Goal: Navigation & Orientation: Find specific page/section

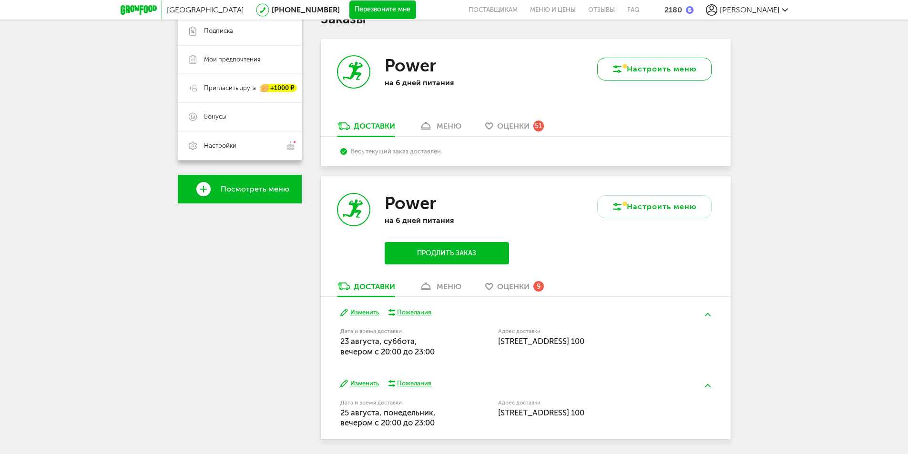
scroll to position [206, 0]
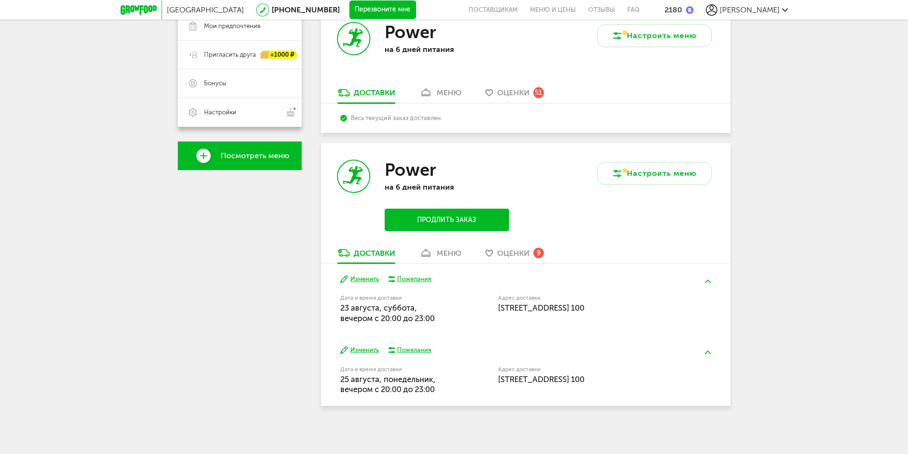
click at [501, 254] on span "Оценки" at bounding box center [513, 253] width 32 height 9
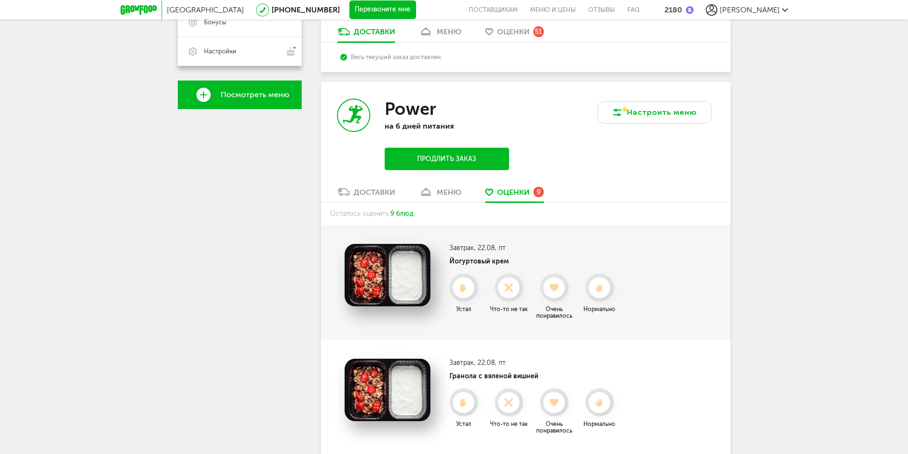
scroll to position [214, 0]
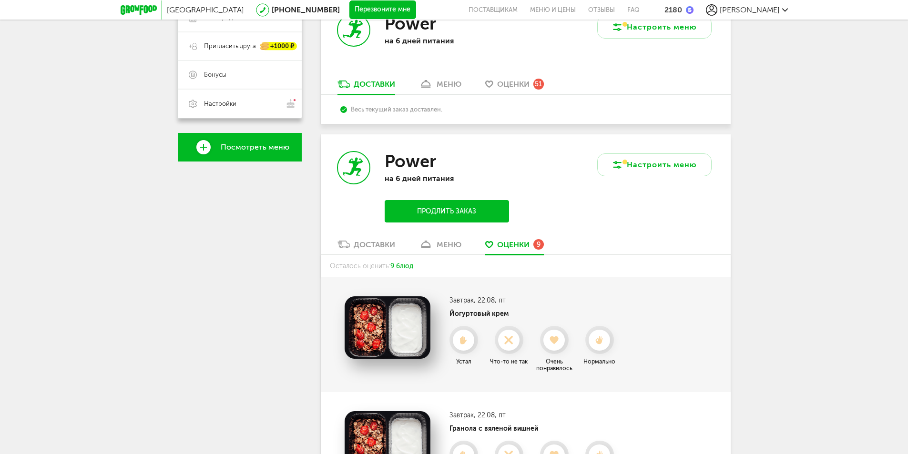
click at [444, 247] on div "меню" at bounding box center [449, 244] width 25 height 9
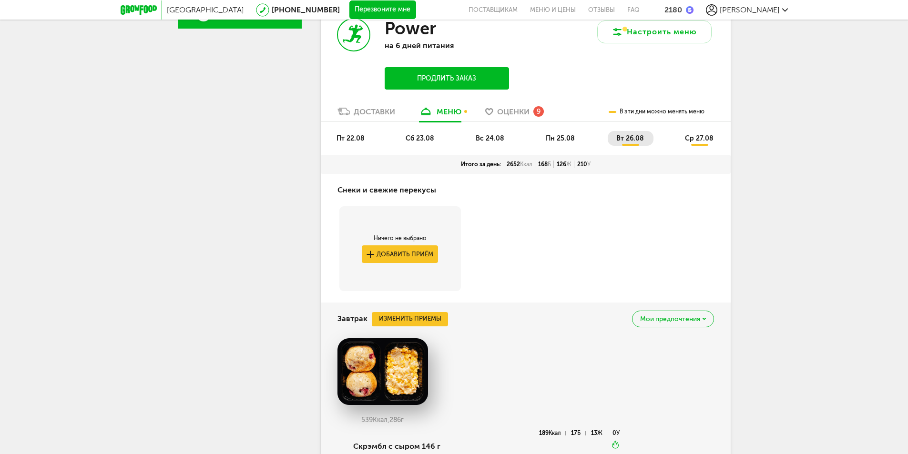
scroll to position [325, 0]
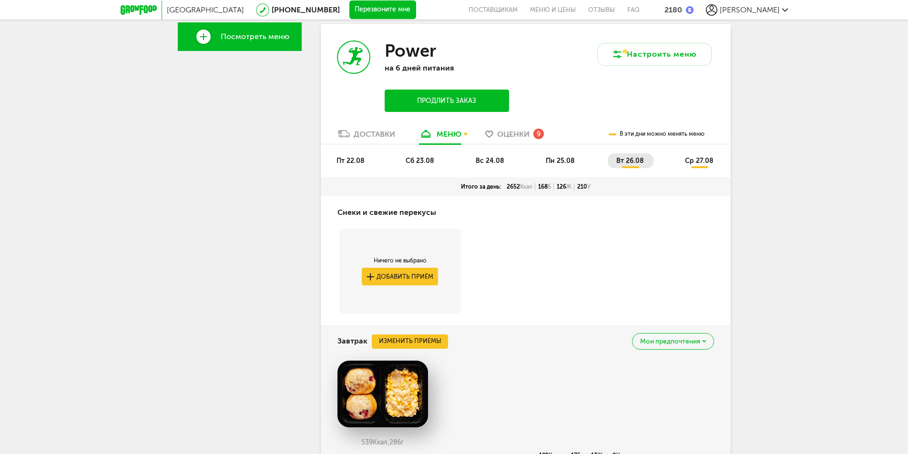
click at [364, 163] on span "пт 22.08" at bounding box center [351, 161] width 28 height 8
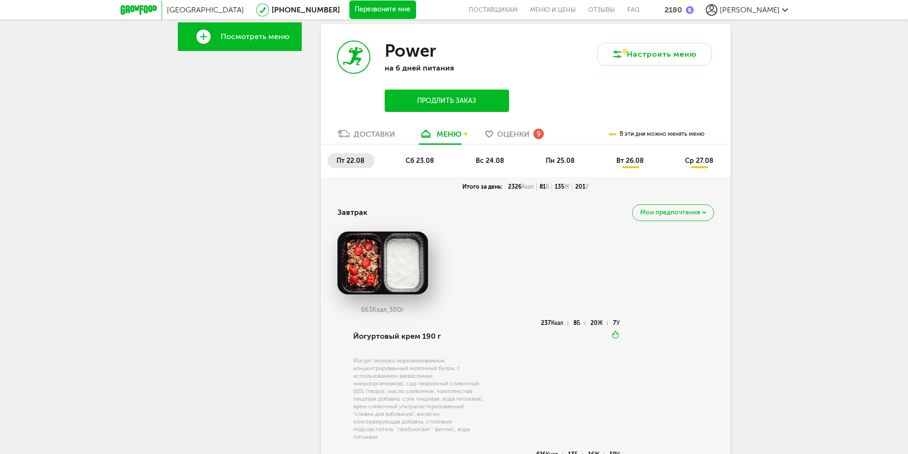
click at [423, 166] on li "сб 23.08" at bounding box center [420, 161] width 47 height 15
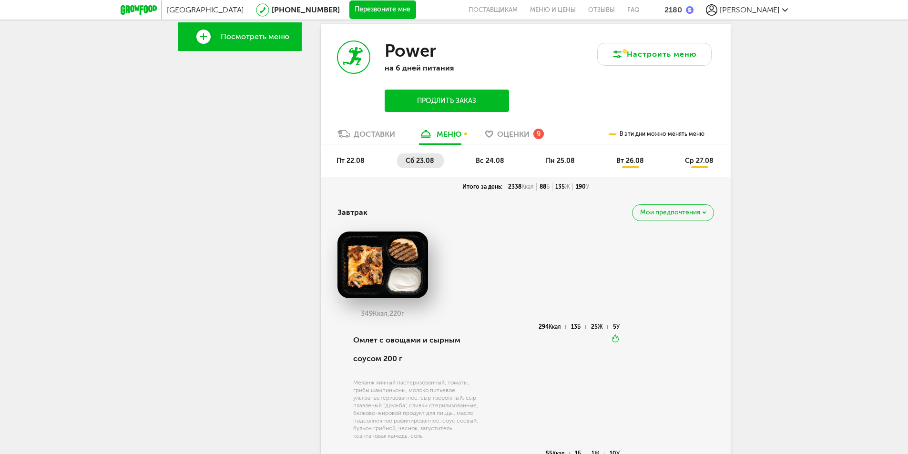
click at [349, 159] on span "пт 22.08" at bounding box center [351, 161] width 28 height 8
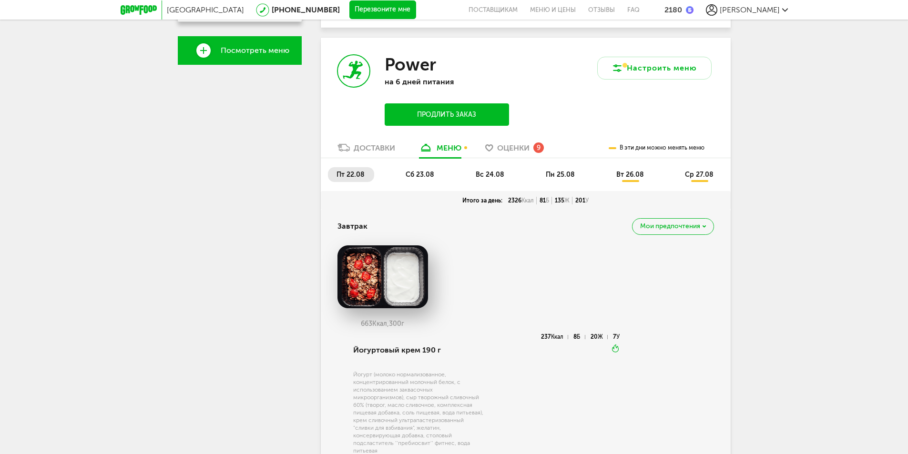
scroll to position [182, 0]
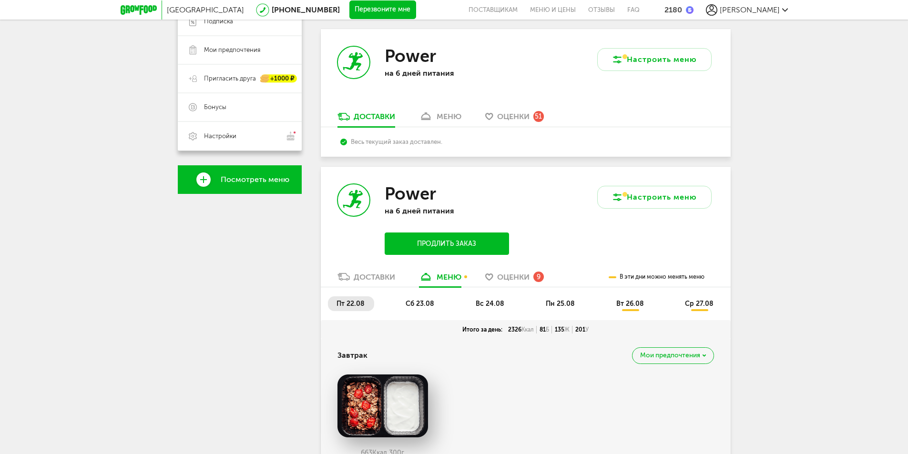
click at [547, 327] on span "Б" at bounding box center [547, 330] width 3 height 7
click at [550, 330] on div "81 Б" at bounding box center [544, 330] width 15 height 8
